Goal: Find specific page/section: Find specific page/section

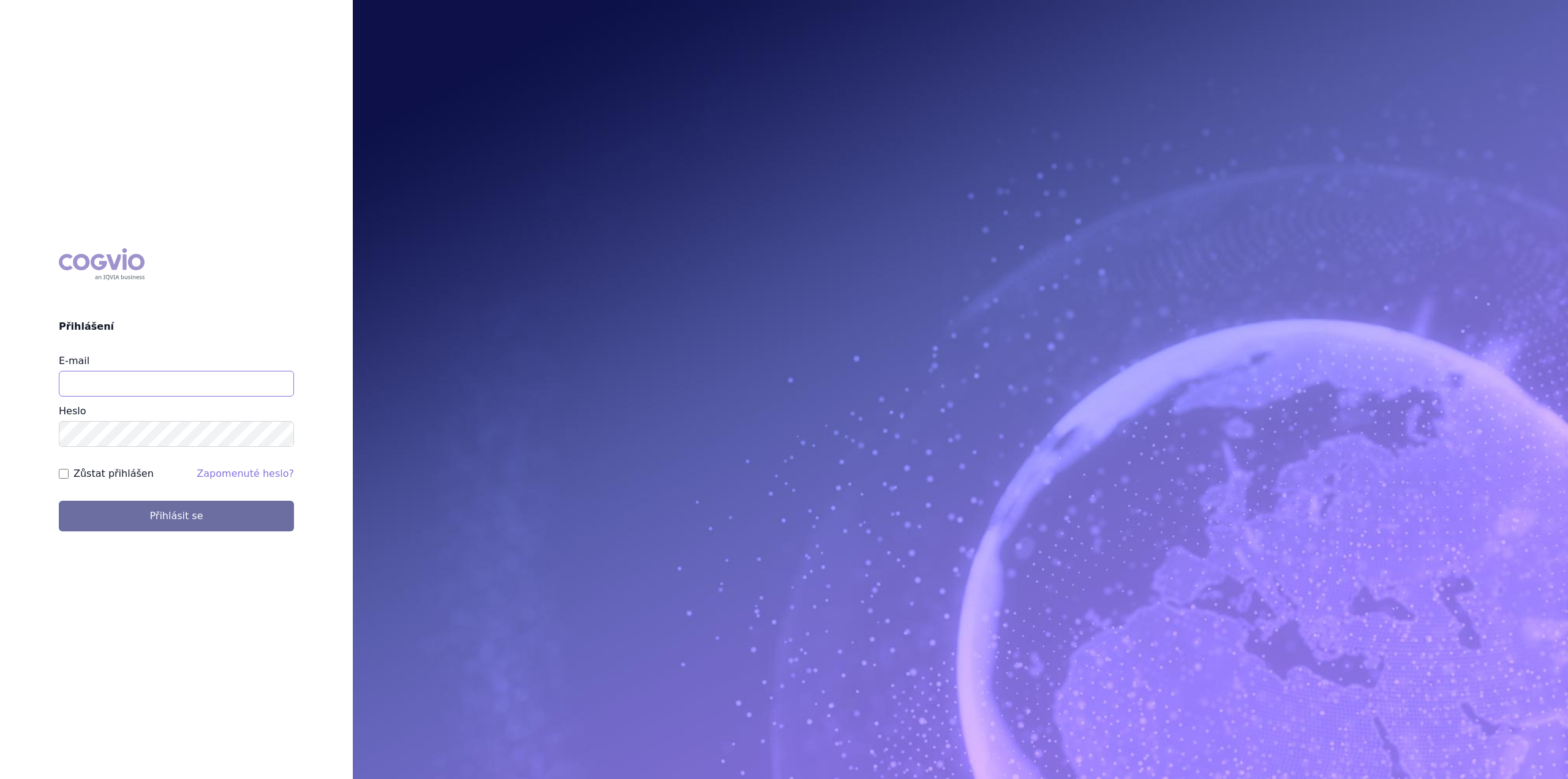
click at [134, 381] on input "E-mail" at bounding box center [176, 384] width 235 height 26
type input "katarina.bodnarova@astrazeneca.com"
click at [65, 472] on input "Zůstat přihlášen" at bounding box center [63, 473] width 10 height 10
checkbox input "true"
click at [59, 501] on button "Přihlásit se" at bounding box center [176, 515] width 235 height 30
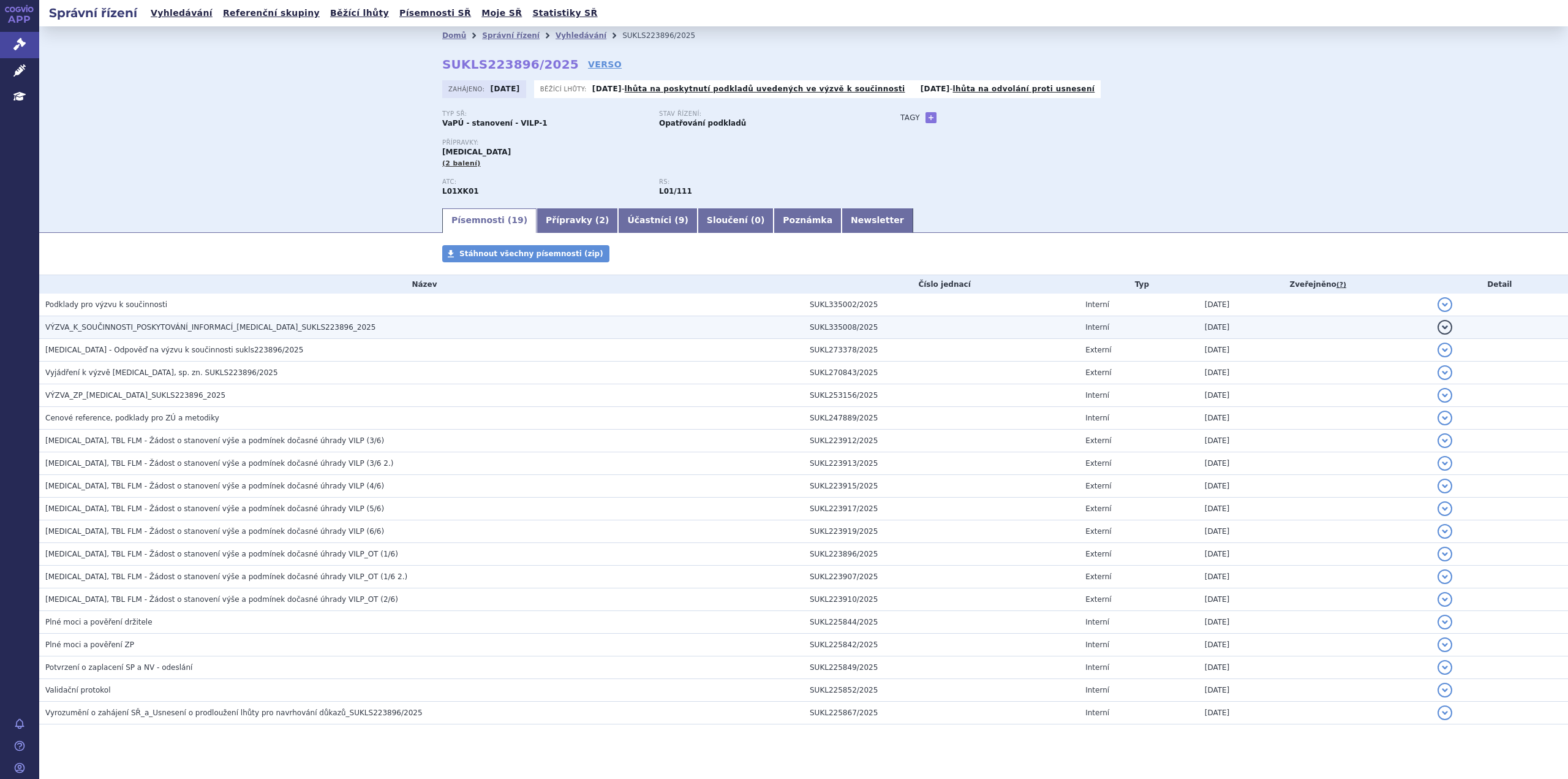
click at [129, 326] on span "VÝZVA_K_SOUČINNOSTI_POSKYTOVÁNÍ_INFORMACÍ_LYNPARZA_SUKLS223896_2025" at bounding box center [210, 327] width 330 height 8
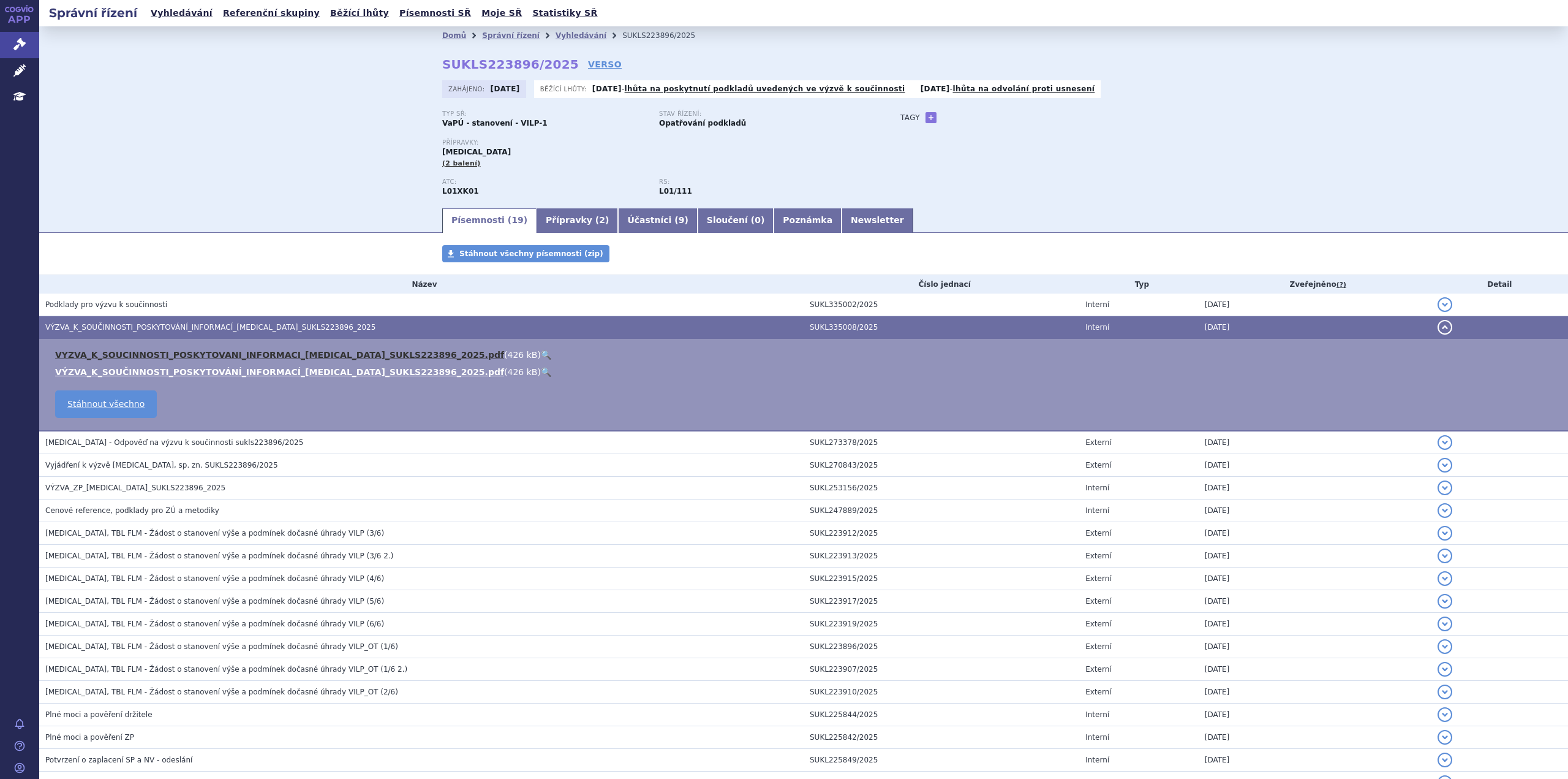
click at [158, 353] on link "VYZVA_K_SOUCINNOSTI_POSKYTOVANI_INFORMACI_LYNPARZA_SUKLS223896_2025.pdf" at bounding box center [279, 354] width 449 height 10
click at [166, 369] on link "VÝZVA_K_SOUČINNOSTI_POSKYTOVÁNÍ_INFORMACÍ_LYNPARZA_SUKLS223896_2025.pdf" at bounding box center [279, 372] width 449 height 10
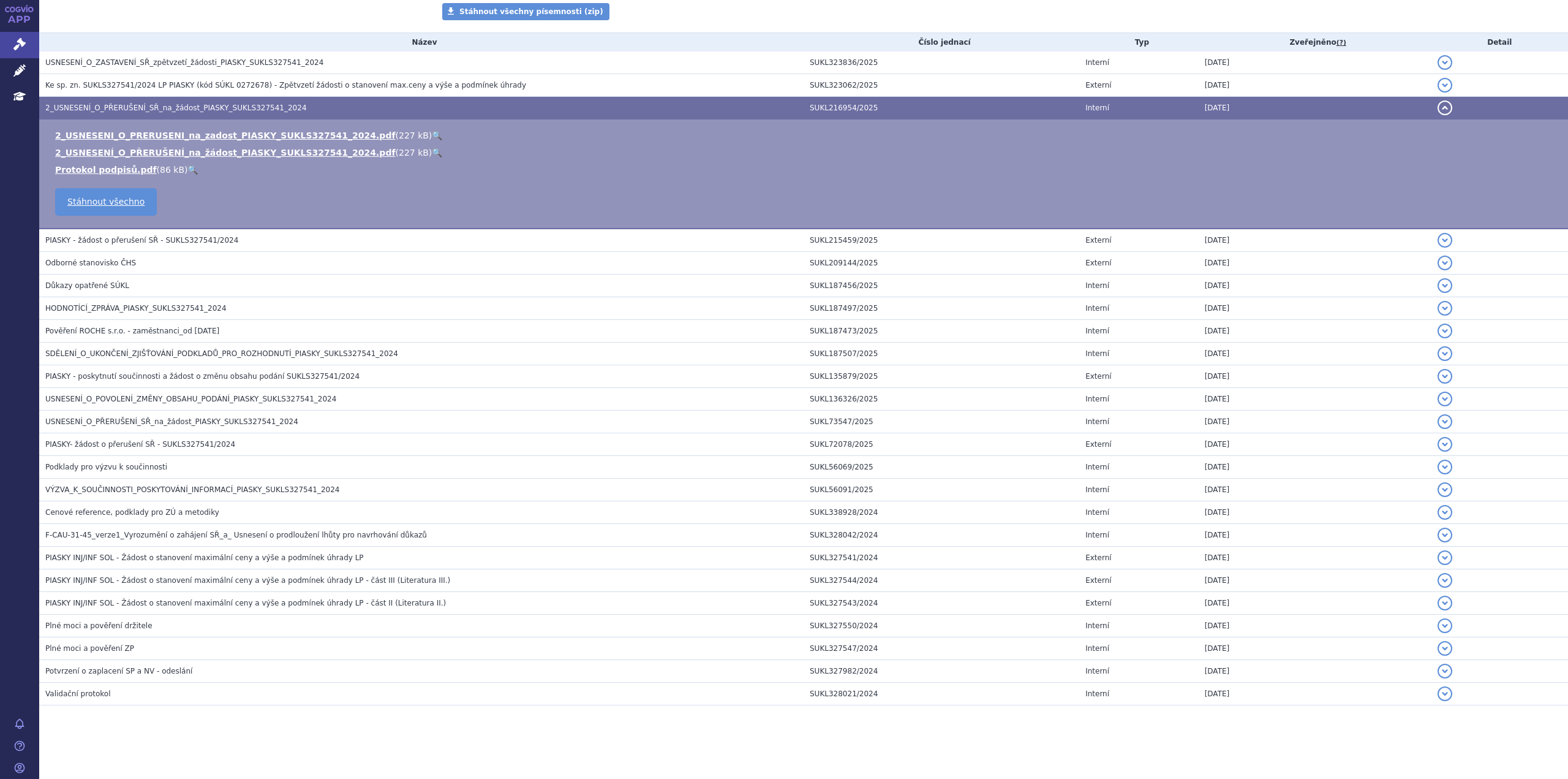
scroll to position [109, 0]
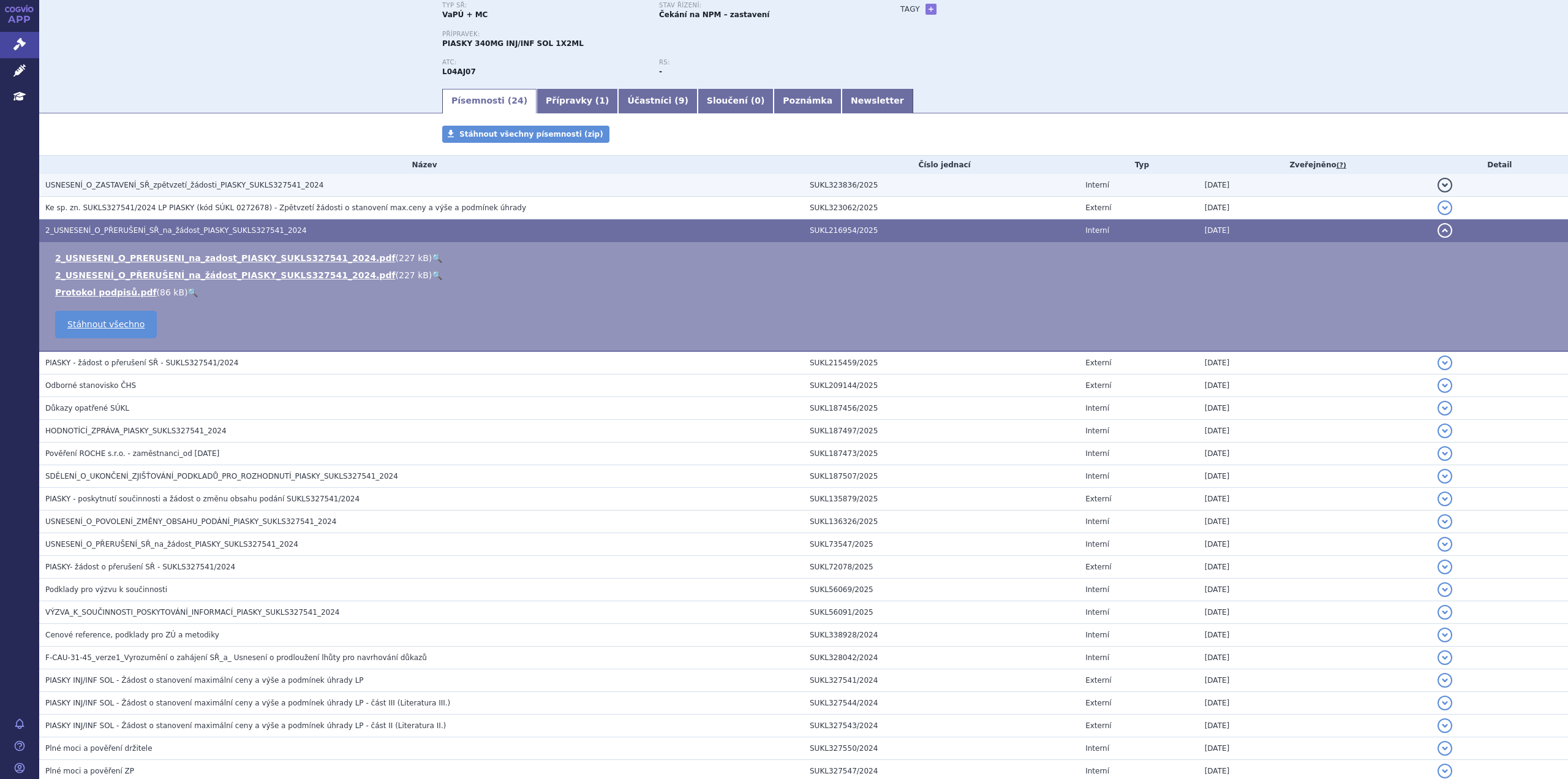
click at [223, 183] on span "USNESENÍ_O_ZASTAVENÍ_SŘ_zpětvzetí_žádosti_PIASKY_SUKLS327541_2024" at bounding box center [185, 185] width 278 height 8
